Goal: Transaction & Acquisition: Purchase product/service

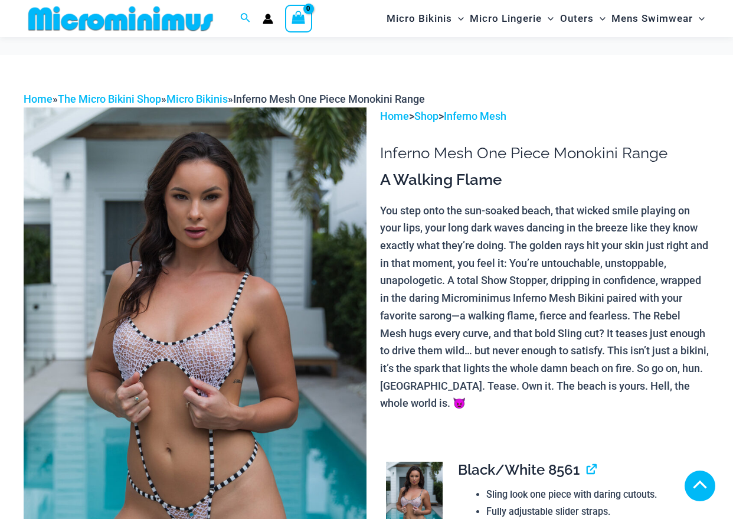
scroll to position [531, 0]
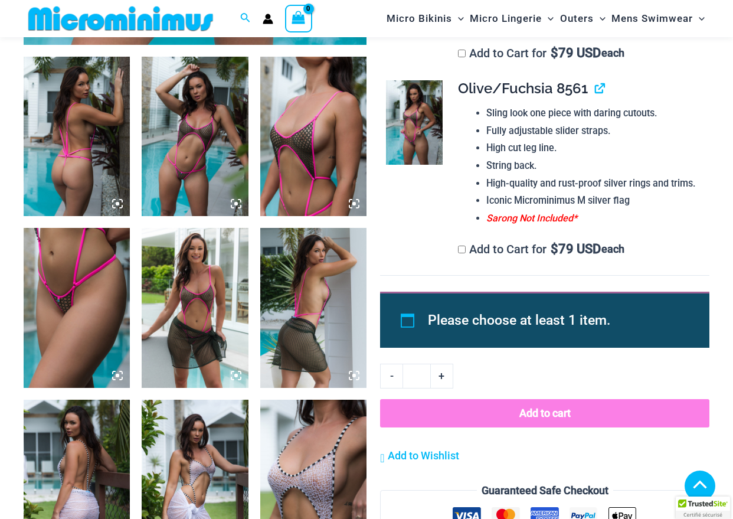
scroll to position [531, 0]
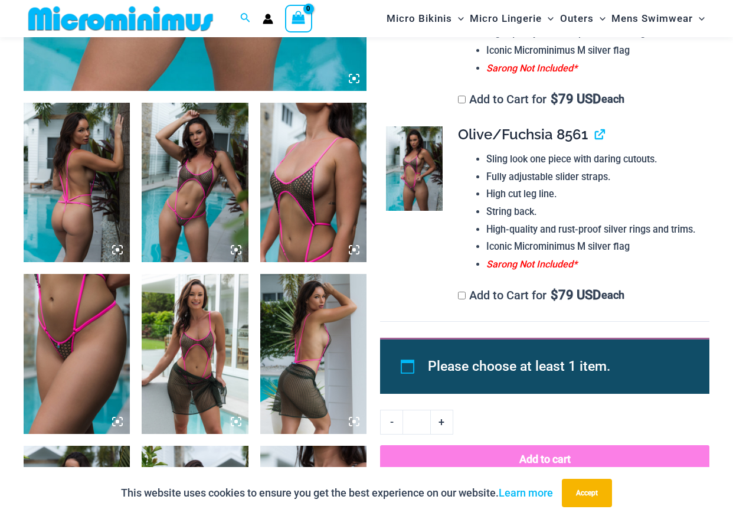
click at [329, 212] on img at bounding box center [313, 182] width 106 height 159
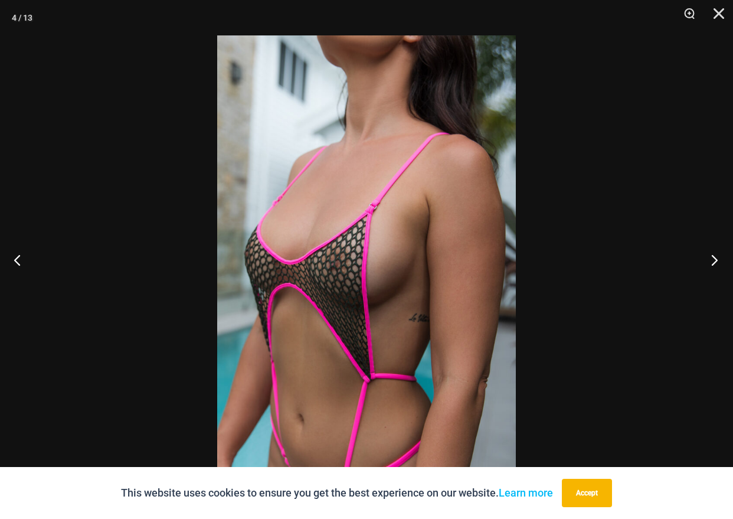
click at [719, 263] on button "Next" at bounding box center [711, 259] width 44 height 59
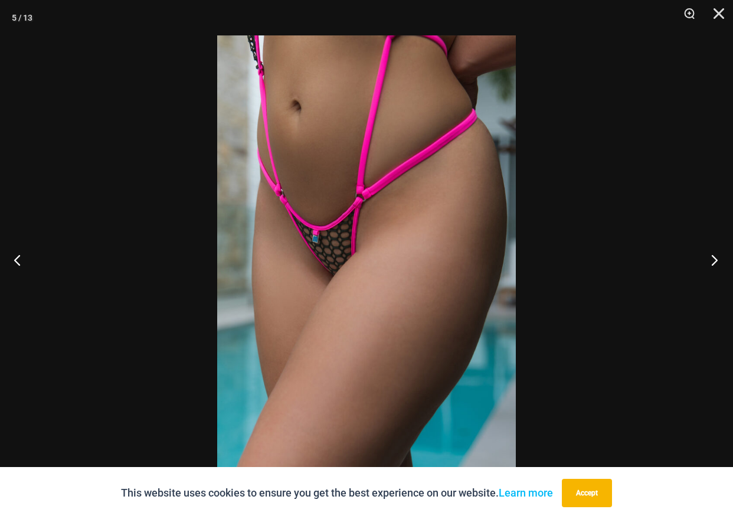
click at [719, 263] on button "Next" at bounding box center [711, 259] width 44 height 59
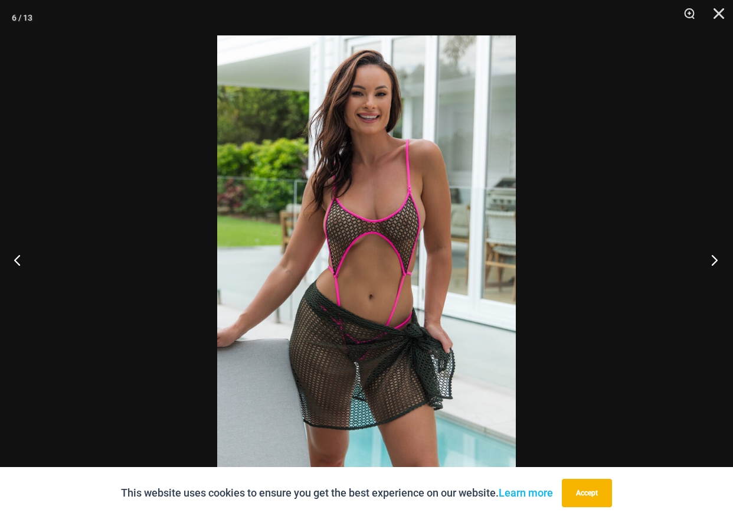
click at [719, 263] on button "Next" at bounding box center [711, 259] width 44 height 59
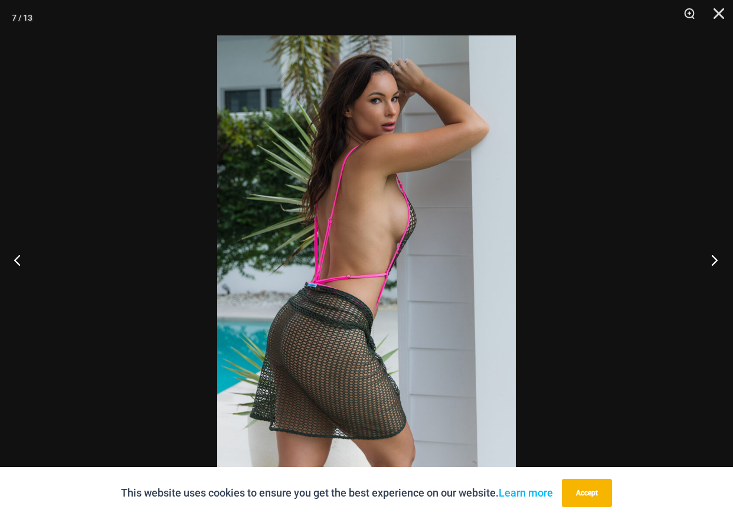
click at [719, 263] on button "Next" at bounding box center [711, 259] width 44 height 59
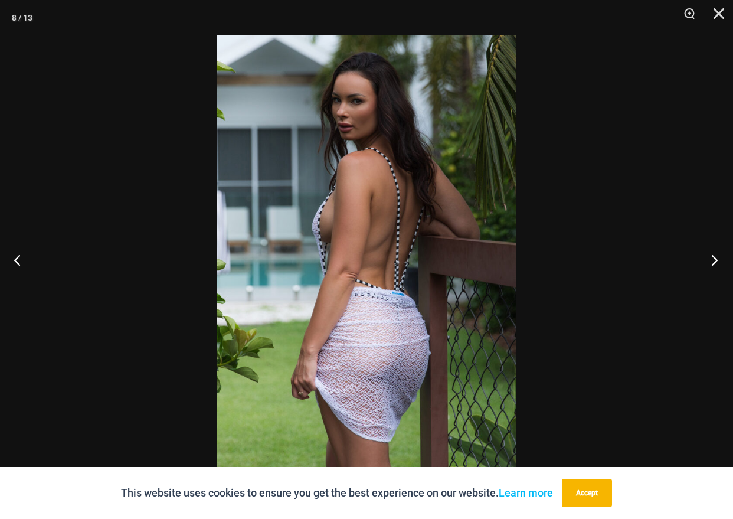
click at [719, 263] on button "Next" at bounding box center [711, 259] width 44 height 59
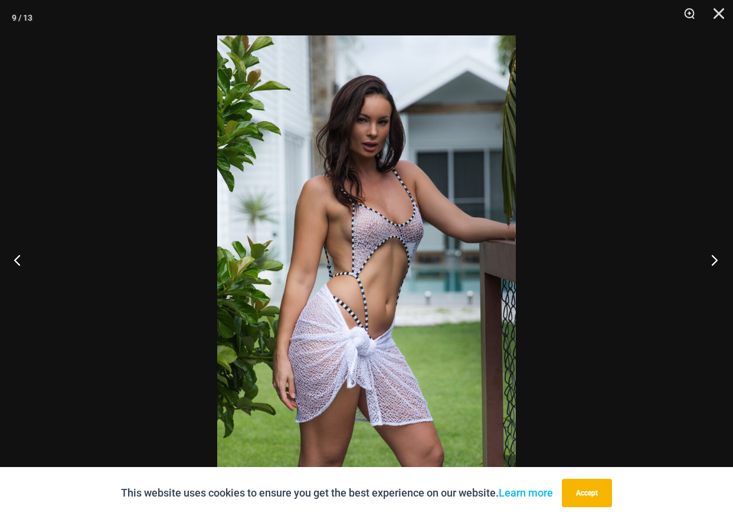
click at [719, 263] on button "Next" at bounding box center [711, 259] width 44 height 59
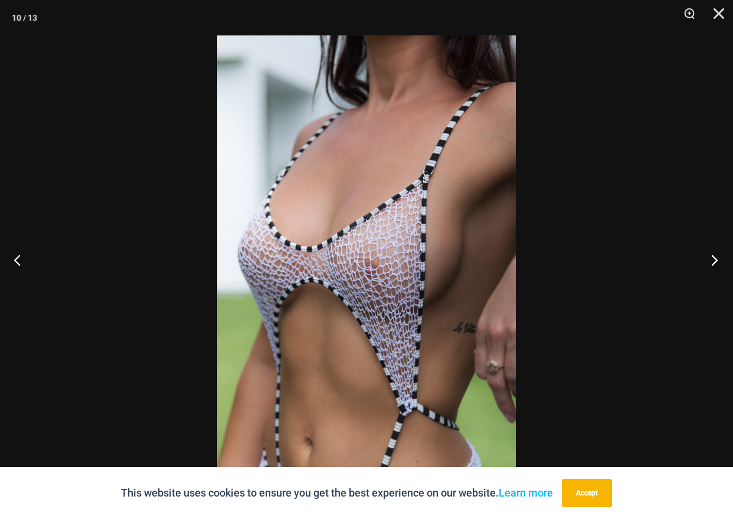
click at [719, 263] on button "Next" at bounding box center [711, 259] width 44 height 59
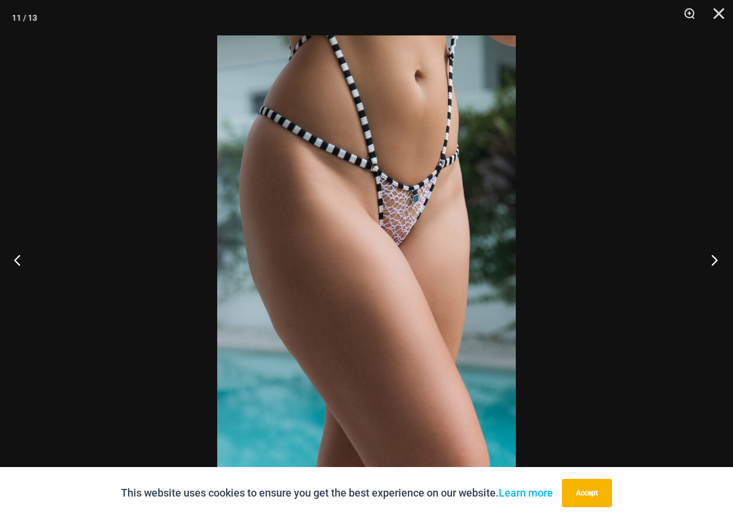
click at [713, 257] on button "Next" at bounding box center [711, 259] width 44 height 59
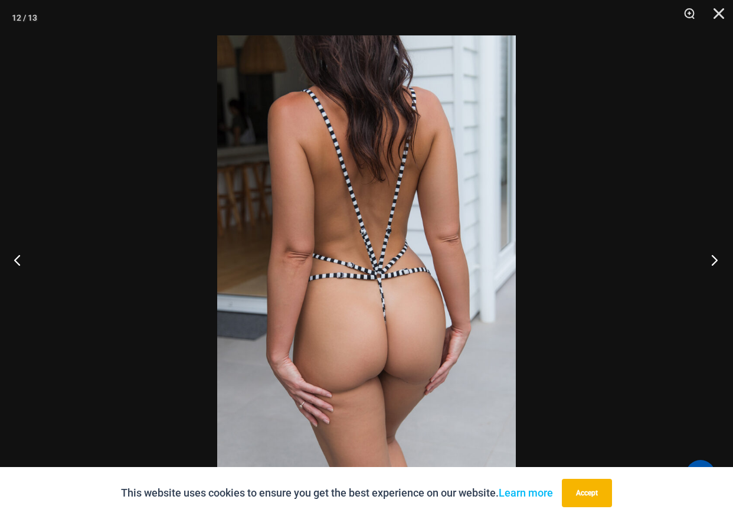
click at [713, 258] on button "Next" at bounding box center [711, 259] width 44 height 59
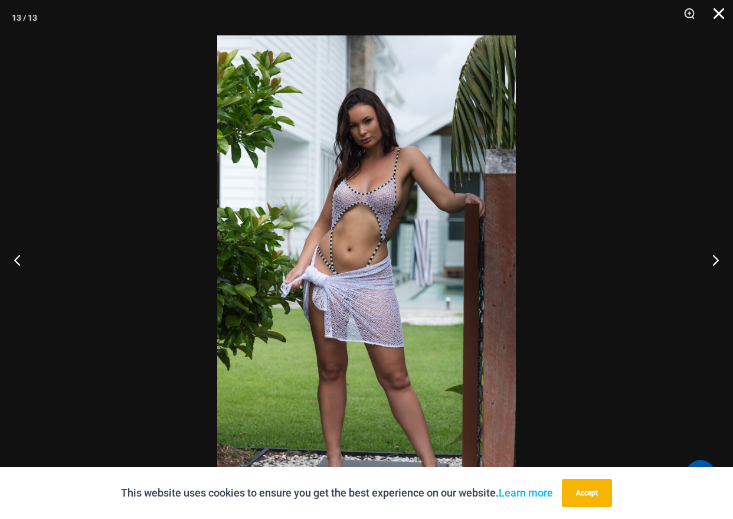
click at [713, 15] on button "Close" at bounding box center [715, 17] width 30 height 35
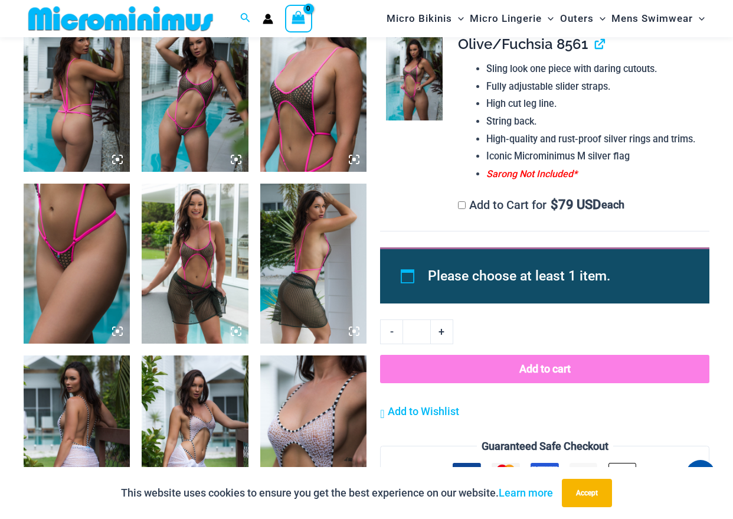
scroll to position [590, 0]
